Goal: Transaction & Acquisition: Purchase product/service

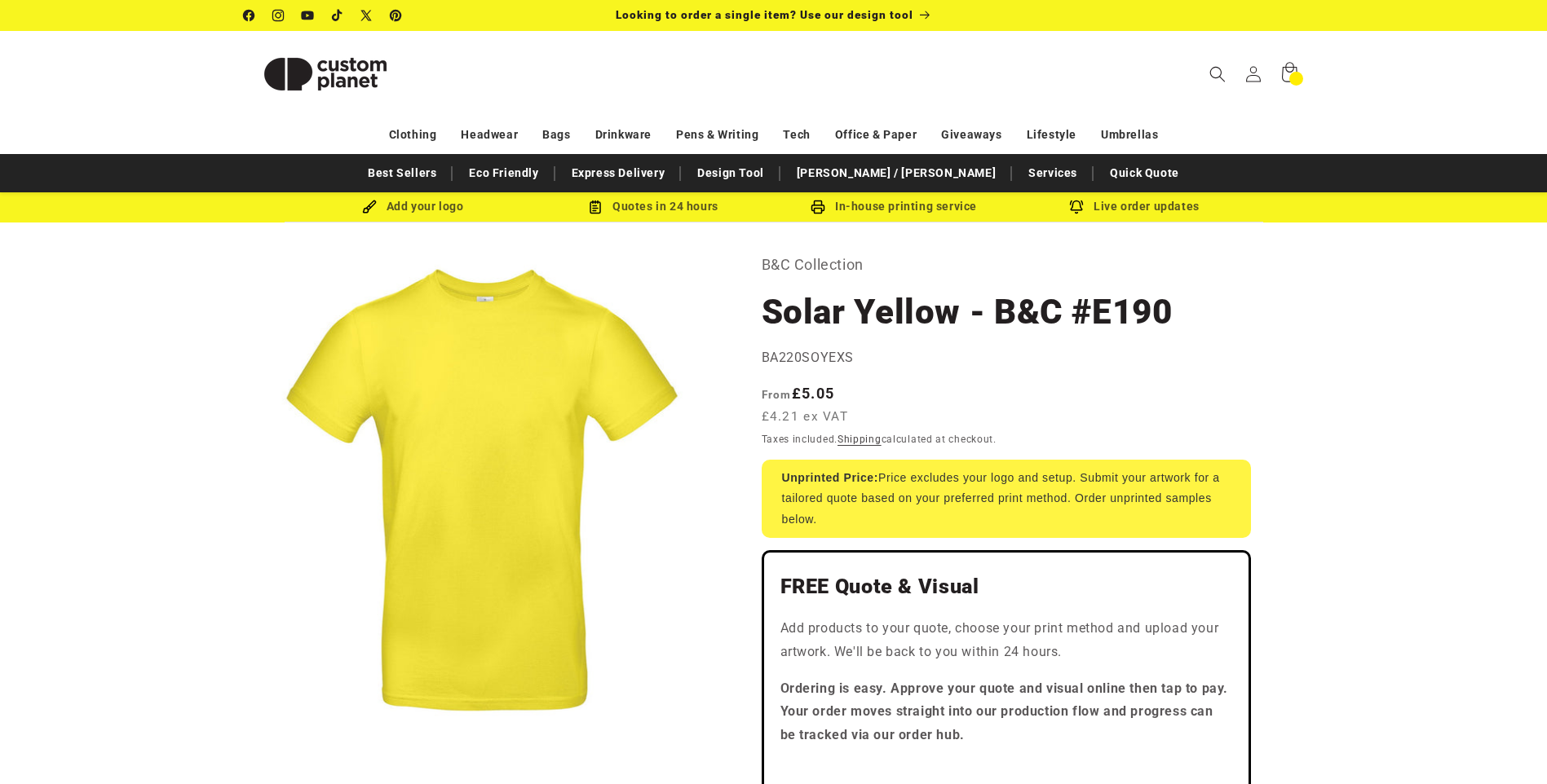
select select "***"
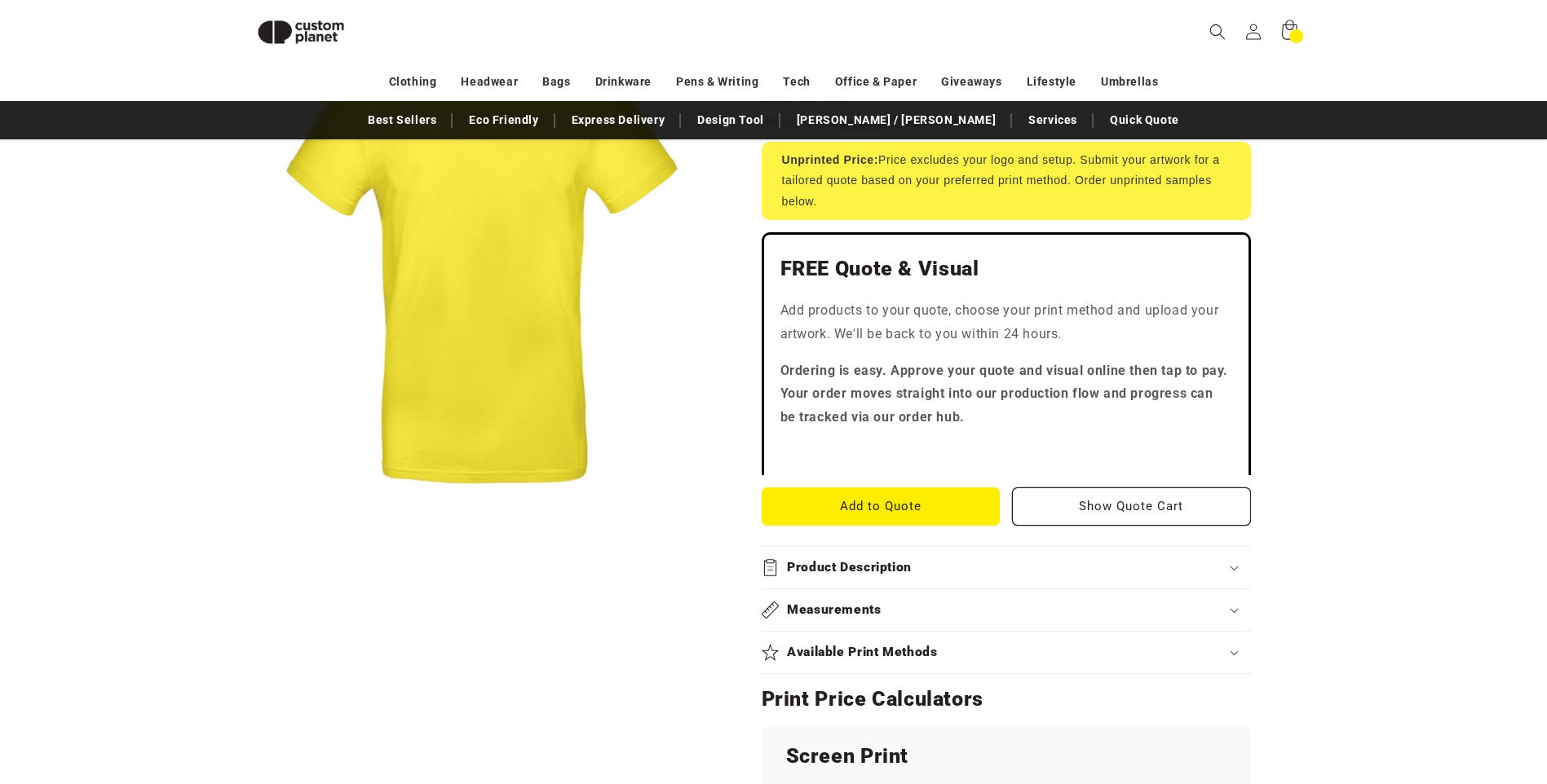
scroll to position [309, 0]
click at [882, 507] on button "Add to Quote" at bounding box center [881, 505] width 239 height 38
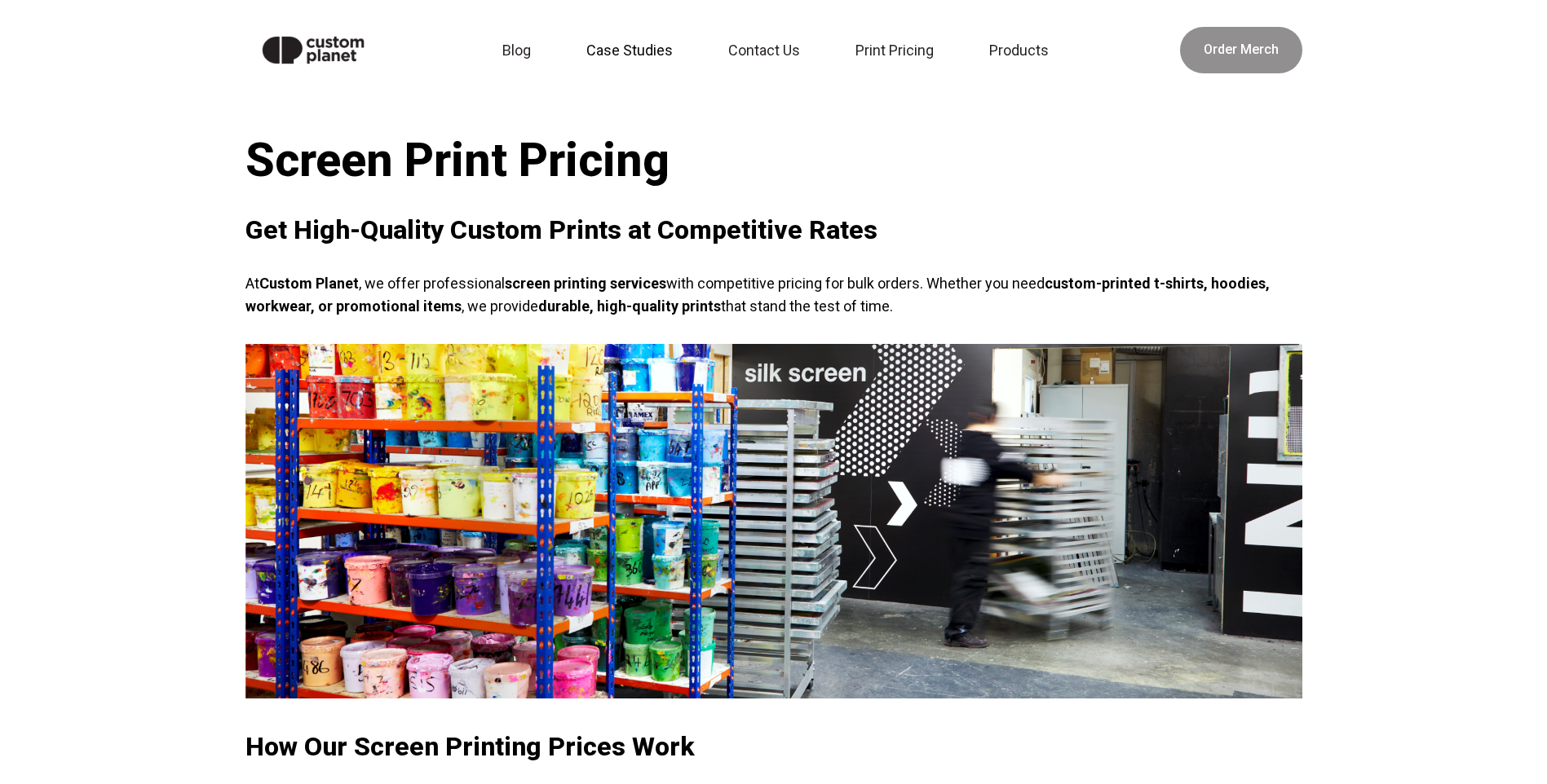
click at [642, 53] on link "Case Studies" at bounding box center [634, 50] width 116 height 36
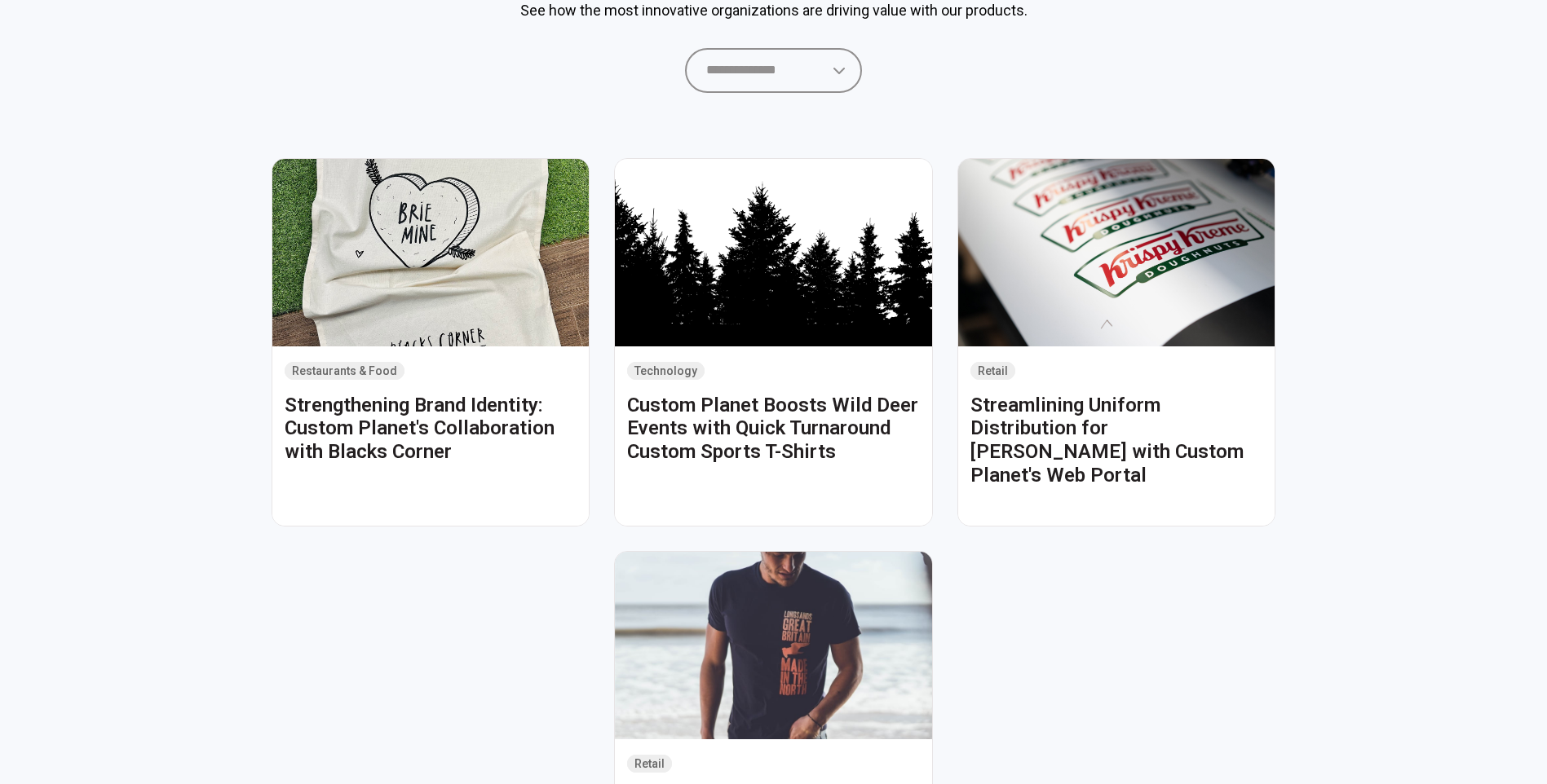
scroll to position [82, 0]
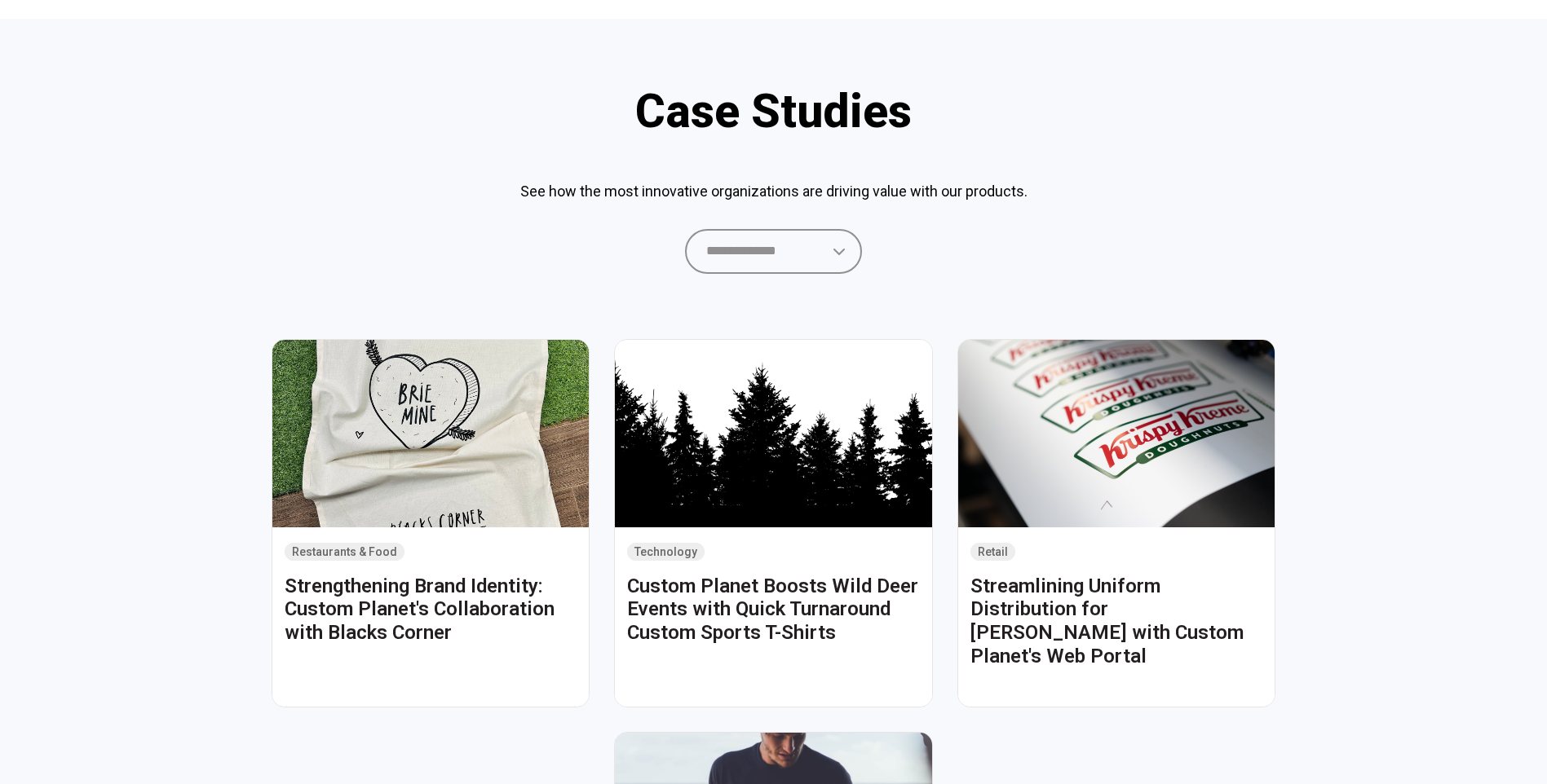
click at [1179, 434] on img at bounding box center [1116, 433] width 318 height 188
click at [846, 250] on select "**********" at bounding box center [774, 250] width 177 height 44
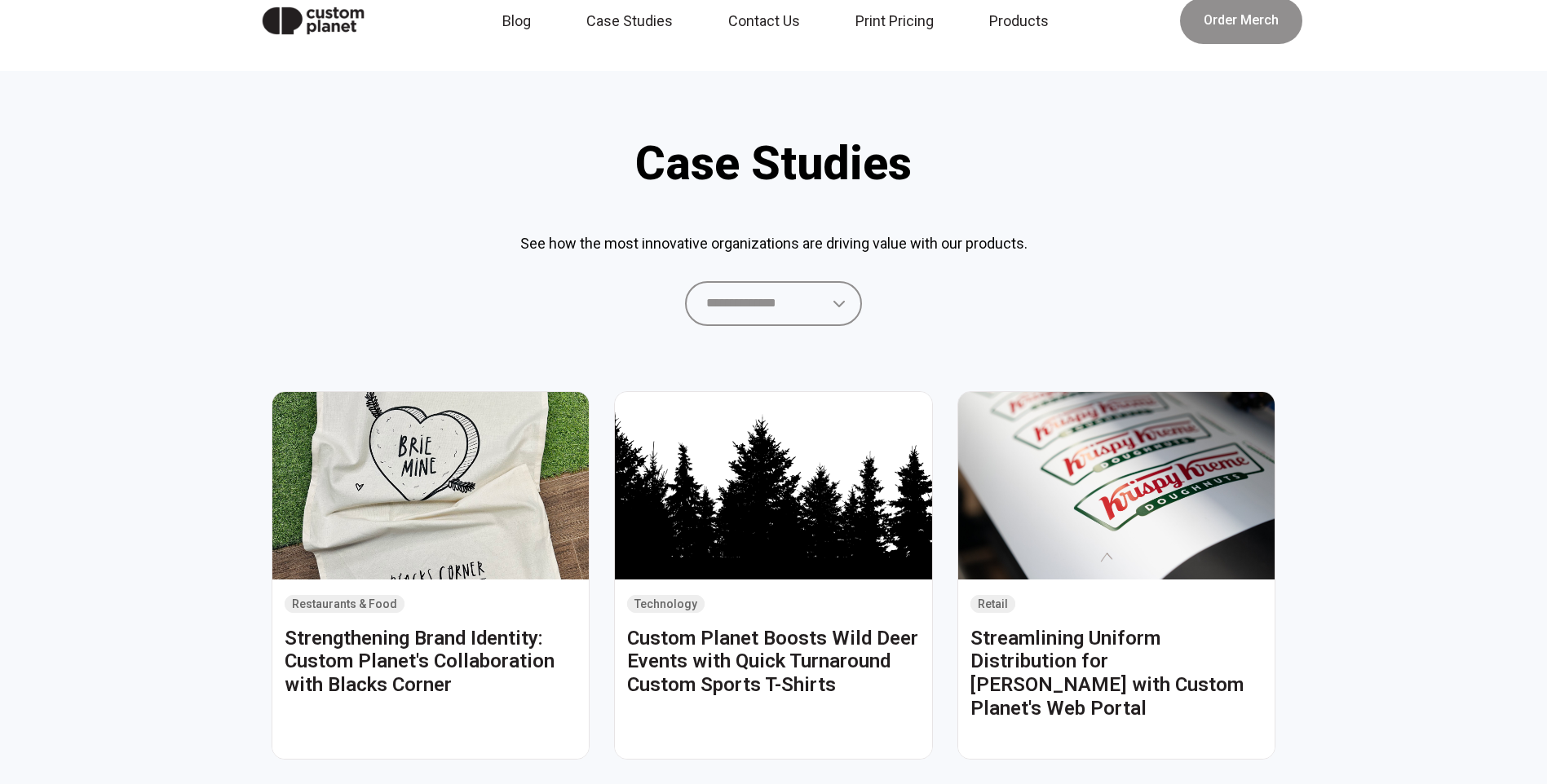
scroll to position [0, 0]
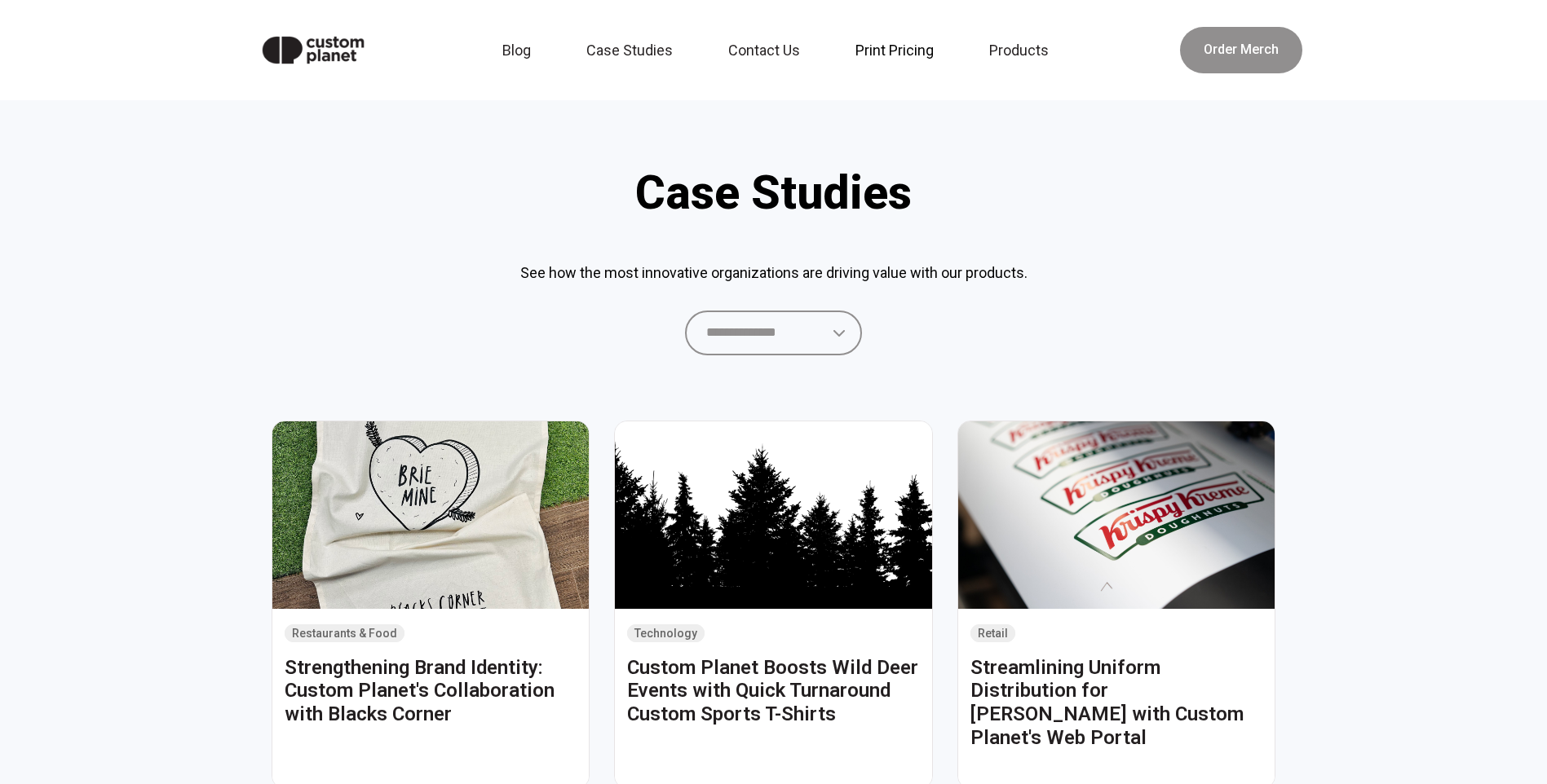
click at [887, 54] on link "Print Pricing" at bounding box center [899, 50] width 107 height 36
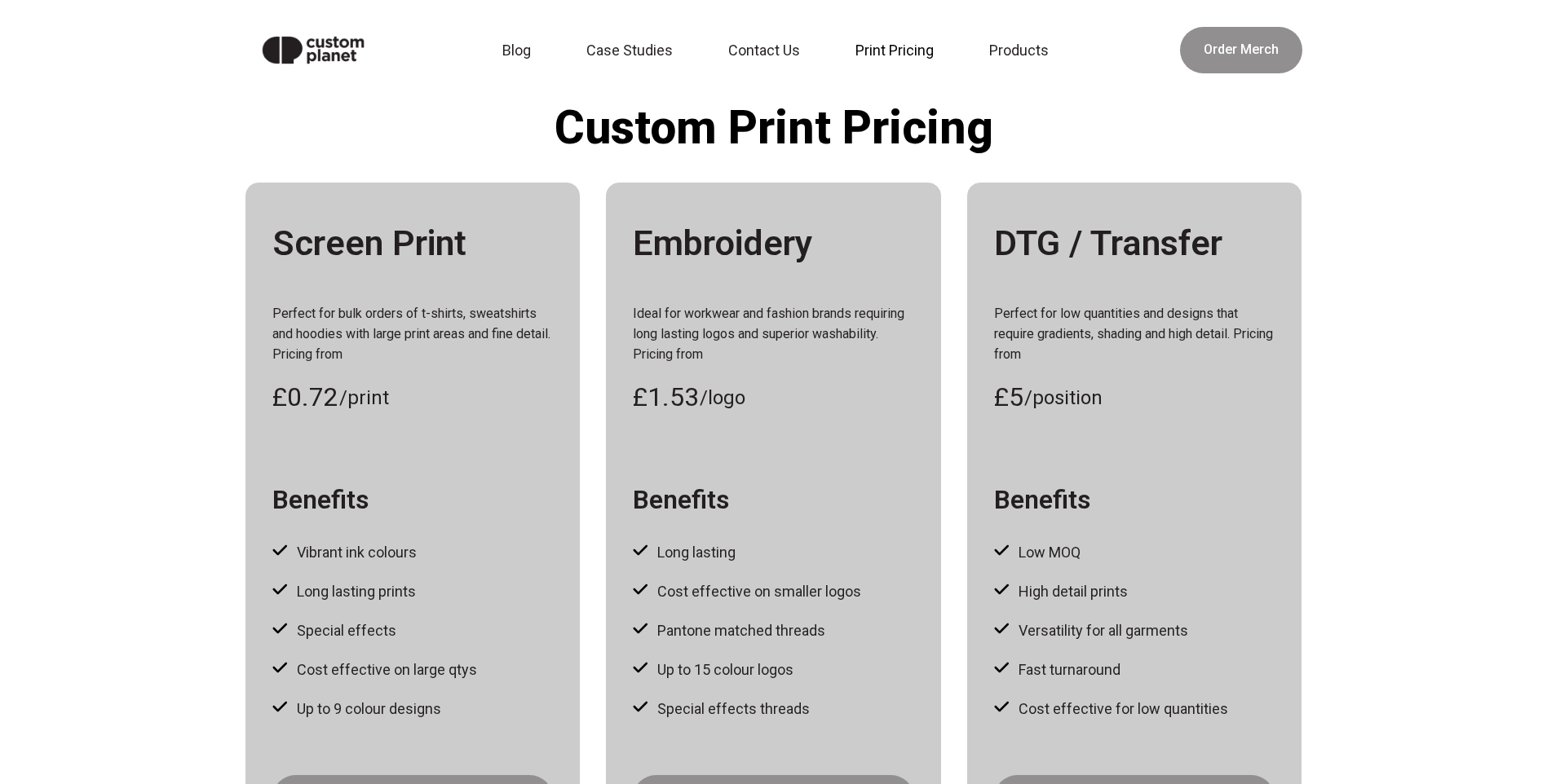
click at [903, 49] on link "Print Pricing" at bounding box center [899, 50] width 107 height 36
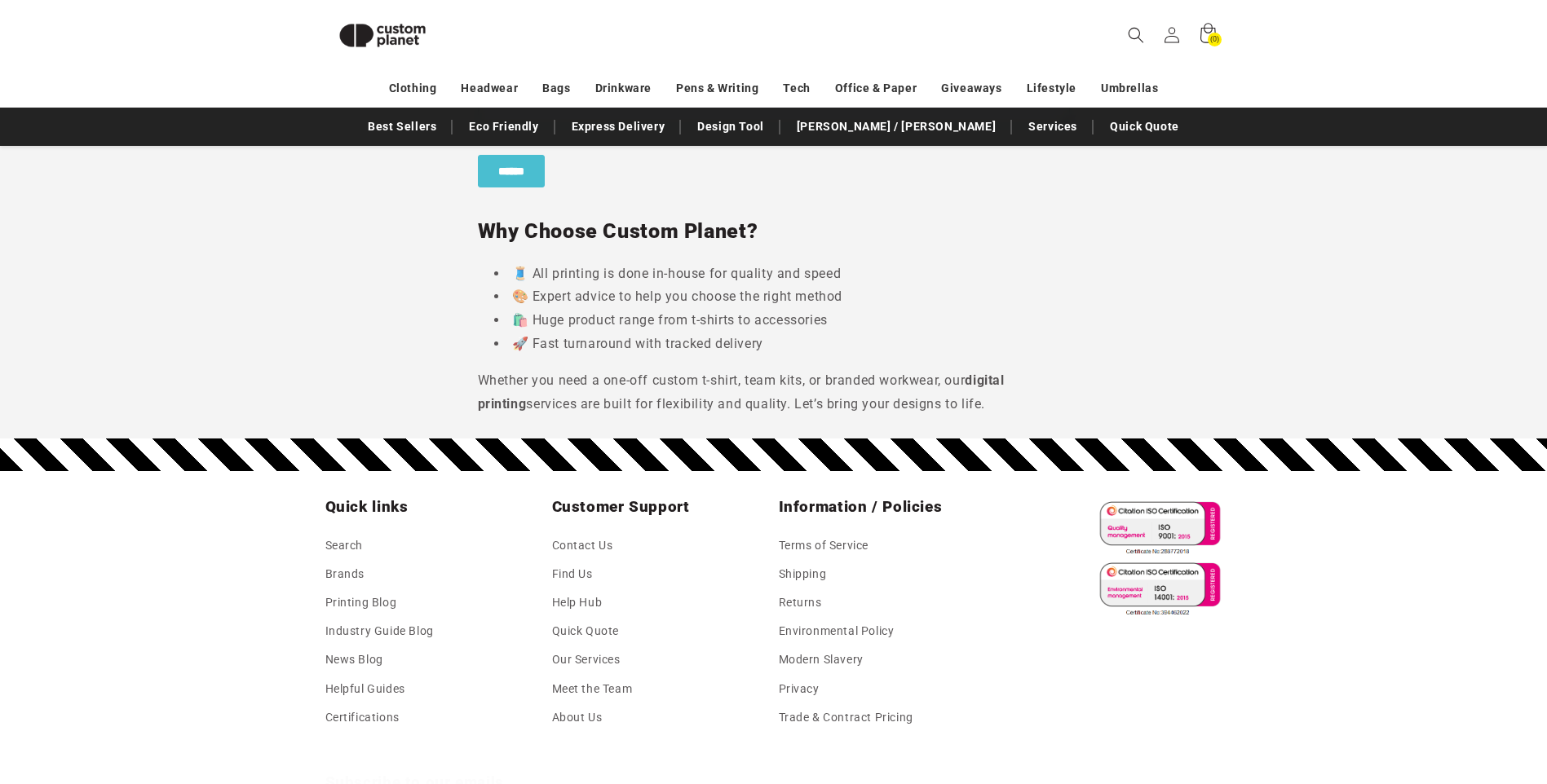
scroll to position [2118, 0]
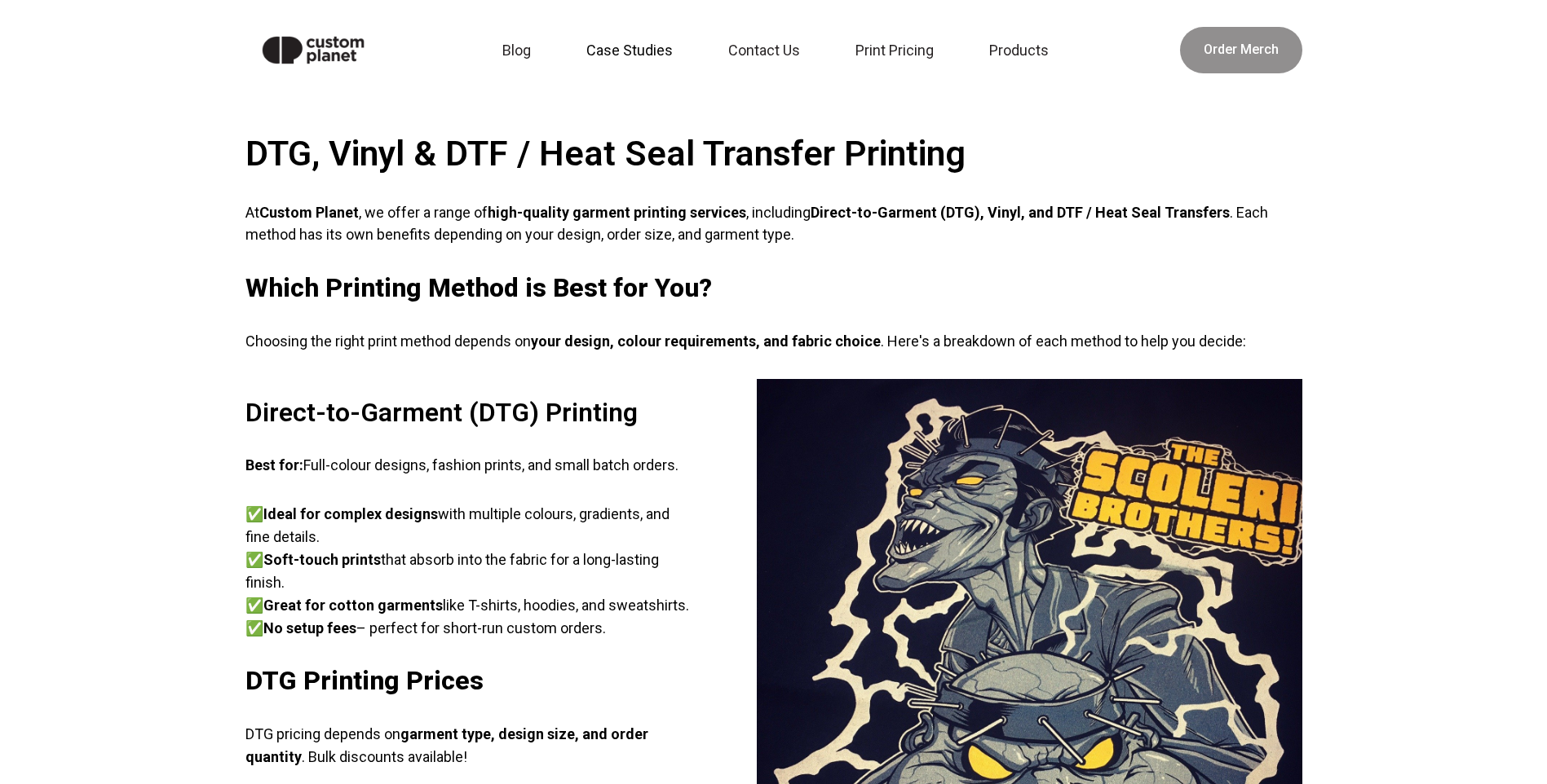
click at [603, 48] on link "Case Studies" at bounding box center [634, 50] width 116 height 36
